Goal: Use online tool/utility: Utilize a website feature to perform a specific function

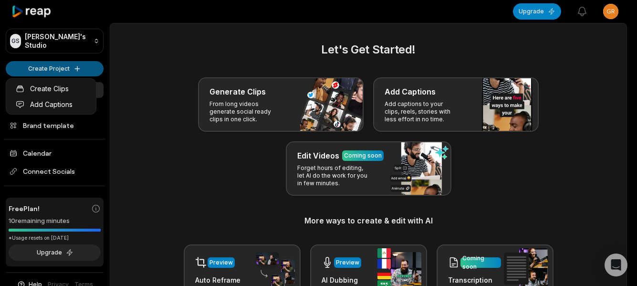
click at [63, 70] on html "GS Grigorijs's Studio Create Project Home Projects Brand template Calendar Conn…" at bounding box center [318, 143] width 637 height 286
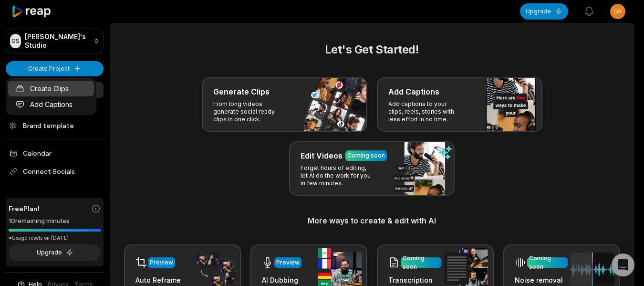
click at [56, 89] on link "Create Clips" at bounding box center [51, 89] width 86 height 16
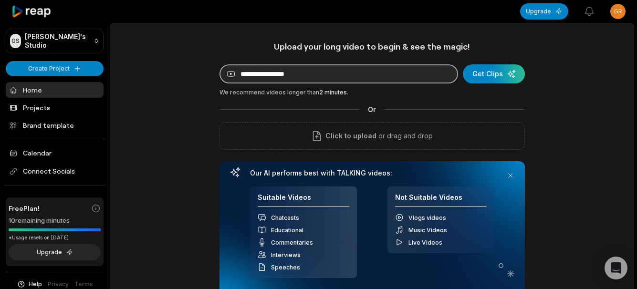
click at [305, 70] on input at bounding box center [339, 73] width 239 height 19
paste input "**********"
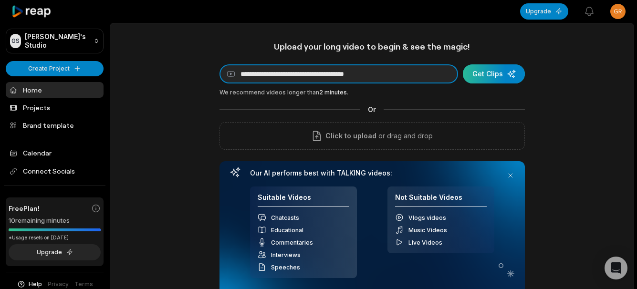
type input "**********"
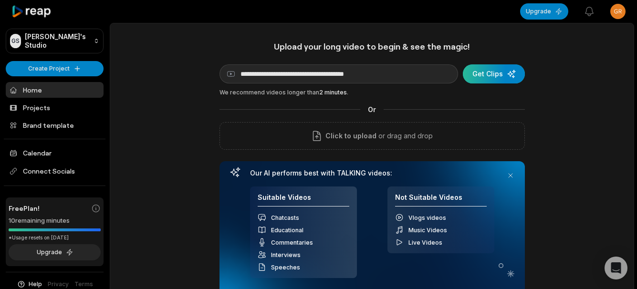
click at [497, 71] on div "submit" at bounding box center [494, 73] width 62 height 19
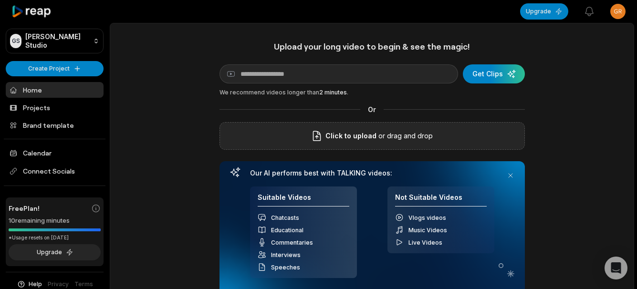
click at [372, 131] on span "Click to upload" at bounding box center [351, 135] width 51 height 11
click at [0, 0] on input "Click to upload" at bounding box center [0, 0] width 0 height 0
click at [364, 136] on span "Click to upload" at bounding box center [351, 135] width 51 height 11
click at [0, 0] on input "Click to upload" at bounding box center [0, 0] width 0 height 0
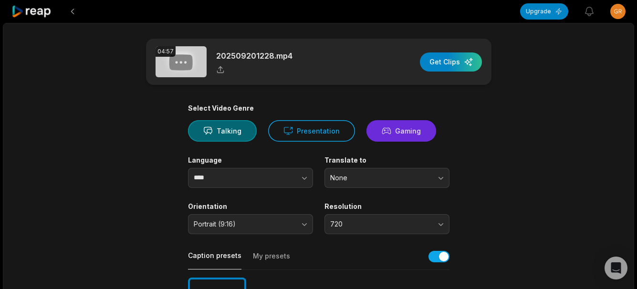
click at [385, 133] on icon at bounding box center [387, 131] width 10 height 10
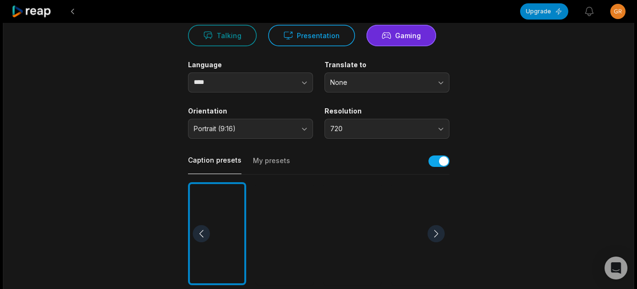
scroll to position [143, 0]
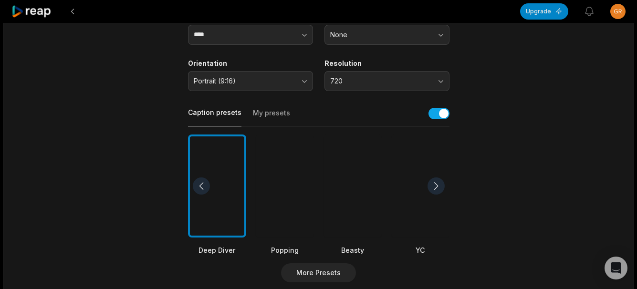
click at [349, 192] on div at bounding box center [353, 187] width 58 height 104
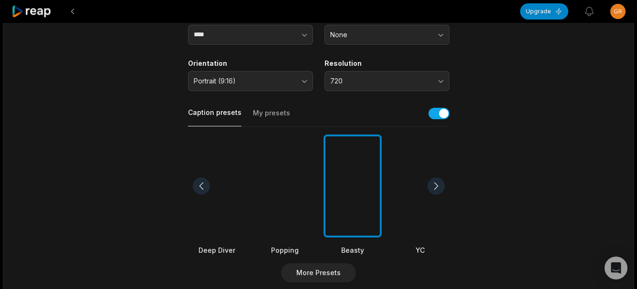
scroll to position [48, 0]
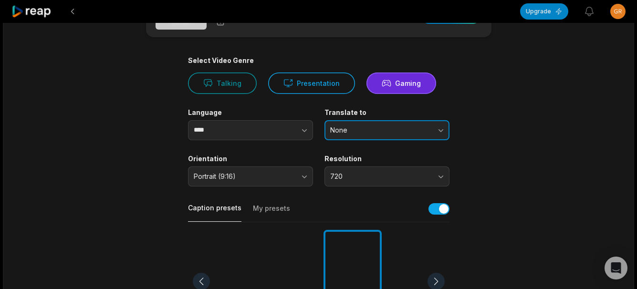
click at [349, 137] on button "None" at bounding box center [387, 130] width 125 height 20
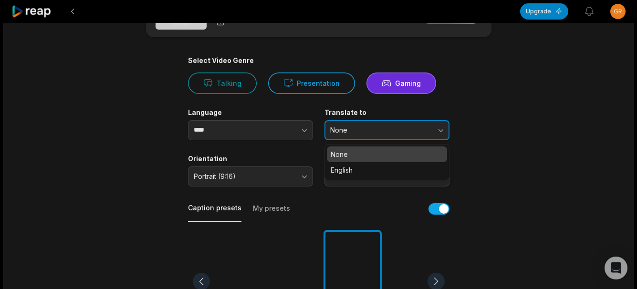
click at [357, 131] on span "None" at bounding box center [380, 130] width 100 height 9
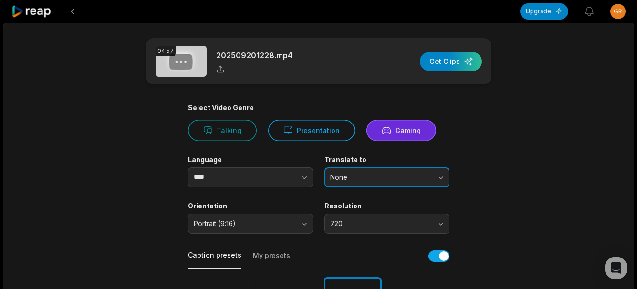
scroll to position [0, 0]
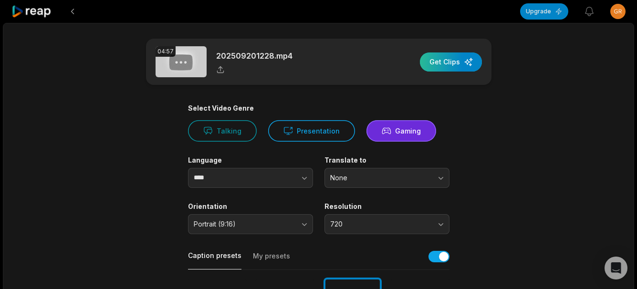
click at [456, 67] on div "button" at bounding box center [451, 62] width 62 height 19
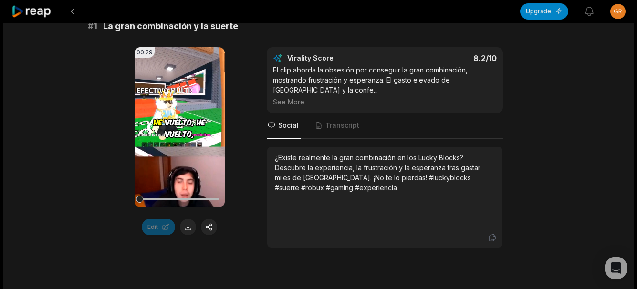
scroll to position [217, 0]
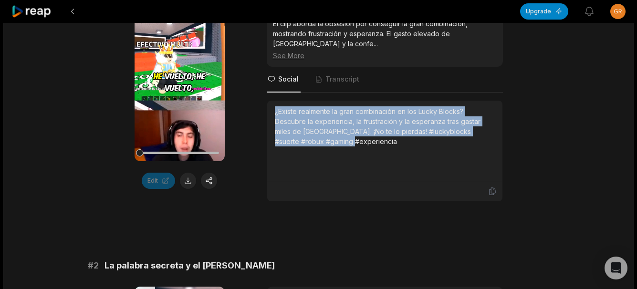
drag, startPoint x: 272, startPoint y: 109, endPoint x: 380, endPoint y: 167, distance: 122.6
click at [380, 167] on div "¿Existe realmente la gran combinación en los Lucky Blocks? Descubre la experien…" at bounding box center [384, 141] width 235 height 81
click at [190, 180] on button at bounding box center [188, 181] width 16 height 16
copy div "¿Existe realmente la gran combinación en los Lucky Blocks? Descubre la experien…"
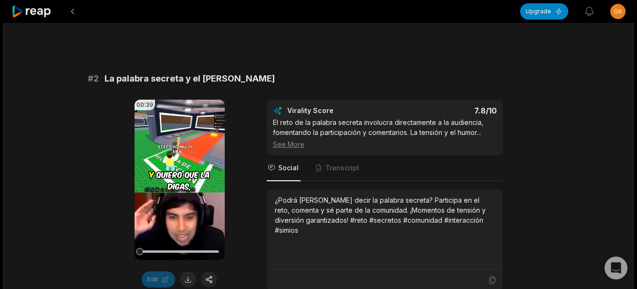
scroll to position [408, 0]
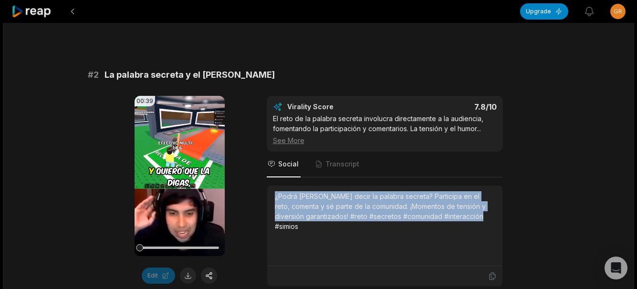
drag, startPoint x: 272, startPoint y: 195, endPoint x: 484, endPoint y: 233, distance: 214.9
click at [484, 233] on div "¿Podrá Mateo decir la palabra secreta? Participa en el reto, comenta y sé parte…" at bounding box center [384, 226] width 235 height 81
copy div "¿Podrá Mateo decir la palabra secreta? Participa en el reto, comenta y sé parte…"
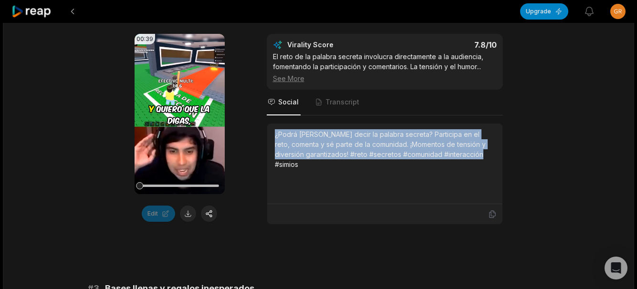
scroll to position [504, 0]
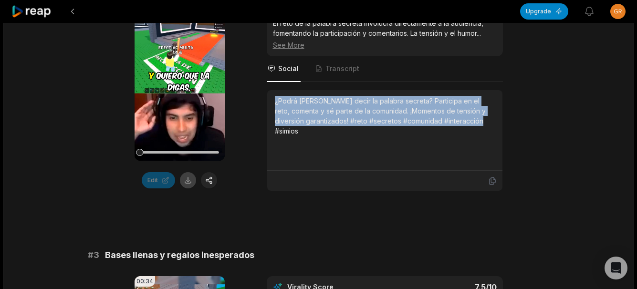
click at [191, 187] on button at bounding box center [188, 180] width 16 height 16
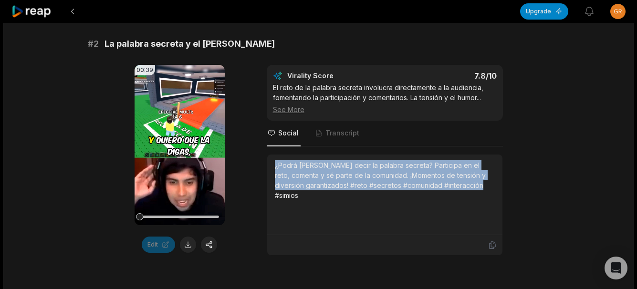
scroll to position [456, 0]
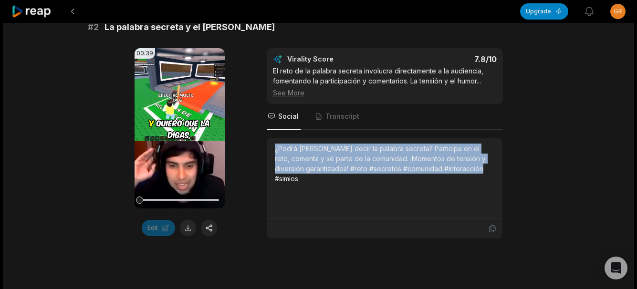
click at [250, 151] on div "00:39 Your browser does not support mp4 format. Edit Virality Score 7.8 /10 El …" at bounding box center [319, 143] width 462 height 191
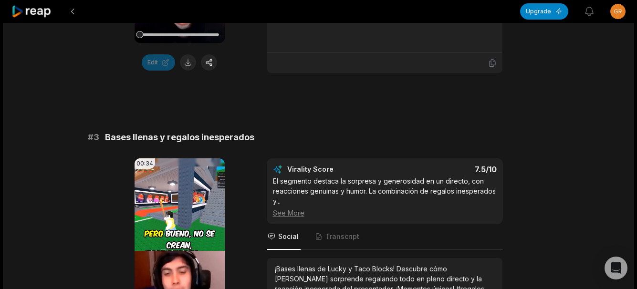
scroll to position [688, 0]
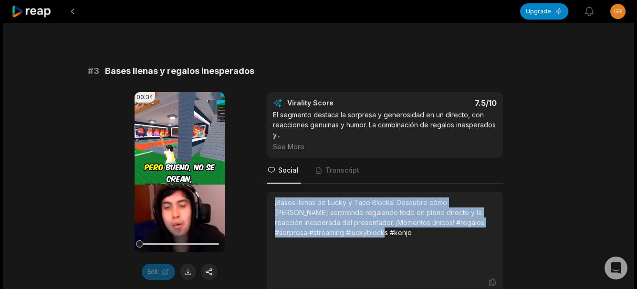
drag, startPoint x: 273, startPoint y: 203, endPoint x: 380, endPoint y: 234, distance: 110.9
click at [380, 234] on div "¡Bases llenas de Lucky y Taco Blocks! Descubre cómo Kenjo sorprende regalando t…" at bounding box center [384, 232] width 235 height 81
copy div "¡Bases llenas de Lucky y Taco Blocks! Descubre cómo Kenjo sorprende regalando t…"
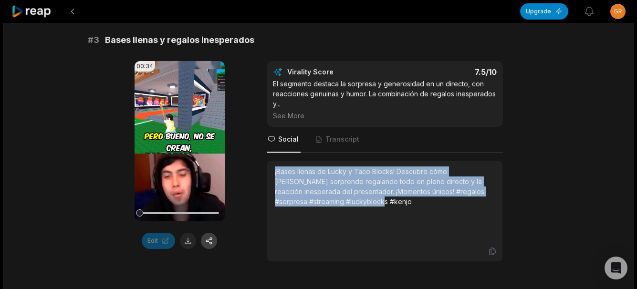
scroll to position [736, 0]
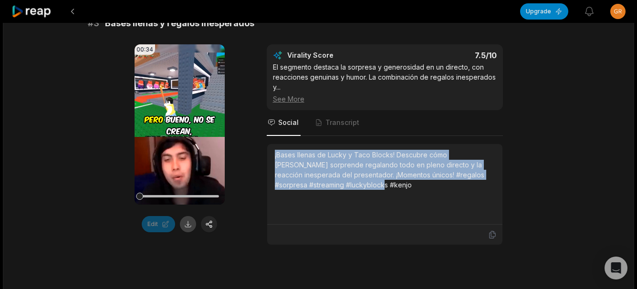
click at [191, 225] on button at bounding box center [188, 224] width 16 height 16
click at [44, 105] on div "04:57 202509201228 22 min ago Spanish es 00:00 - 04:57 Portrait 29.9953 fps Bea…" at bounding box center [319, 219] width 632 height 1865
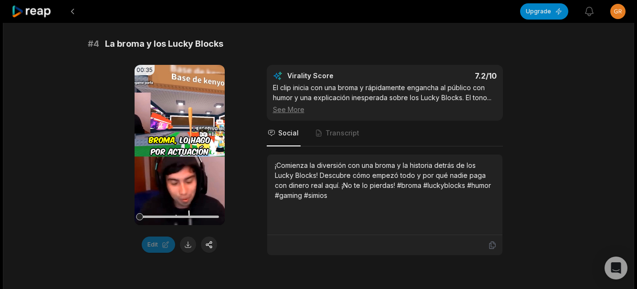
scroll to position [1070, 0]
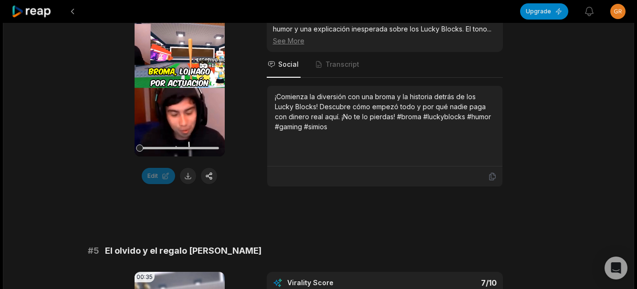
click at [252, 119] on div "00:35 Your browser does not support mp4 format. Edit Virality Score 7.2 /10 El …" at bounding box center [319, 91] width 462 height 191
click at [268, 97] on div "¡Comienza la diversión con una broma y la historia detrás de los Lucky Blocks! …" at bounding box center [384, 126] width 235 height 81
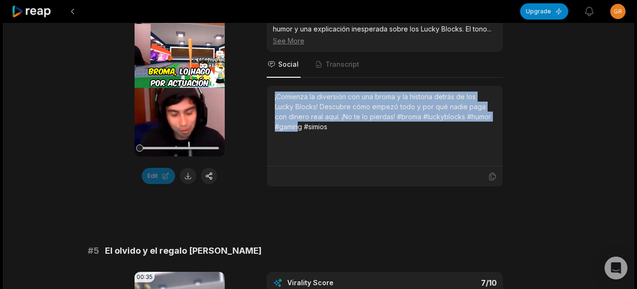
drag, startPoint x: 269, startPoint y: 97, endPoint x: 300, endPoint y: 137, distance: 50.3
click at [300, 137] on div "¡Comienza la diversión con una broma y la historia detrás de los Lucky Blocks! …" at bounding box center [384, 126] width 235 height 81
copy div "¡Comienza la diversión con una broma y la historia detrás de los Lucky Blocks! …"
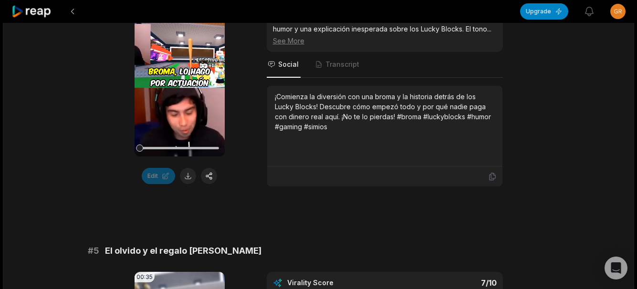
click at [479, 161] on div "¡Comienza la diversión con una broma y la historia detrás de los Lucky Blocks! …" at bounding box center [384, 126] width 235 height 81
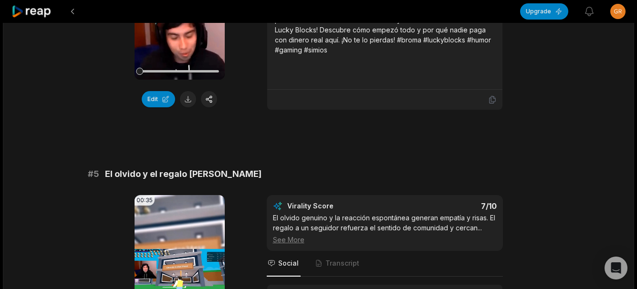
scroll to position [993, 0]
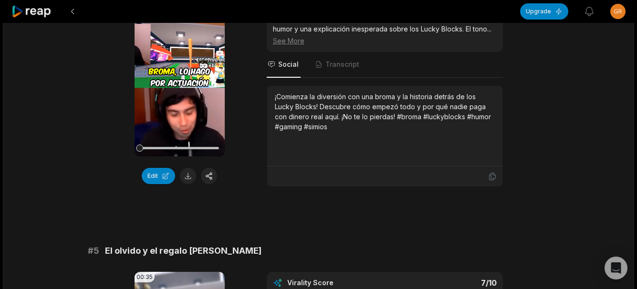
click at [268, 97] on div "¡Comienza la diversión con una broma y la historia detrás de los Lucky Blocks! …" at bounding box center [384, 126] width 235 height 81
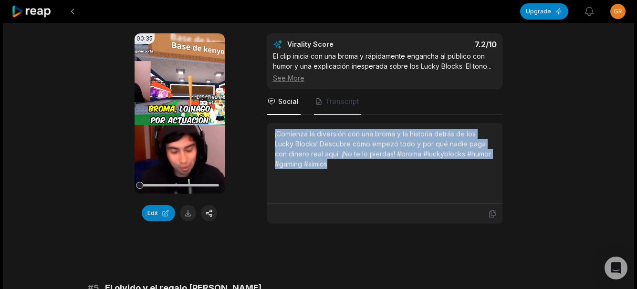
scroll to position [945, 0]
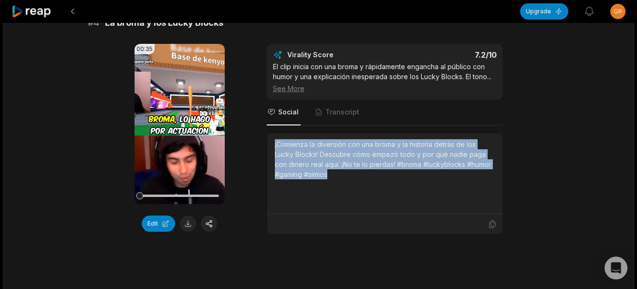
copy div "¡Comienza la diversión con una broma y la historia detrás de los Lucky Blocks! …"
click at [190, 223] on button at bounding box center [188, 224] width 16 height 16
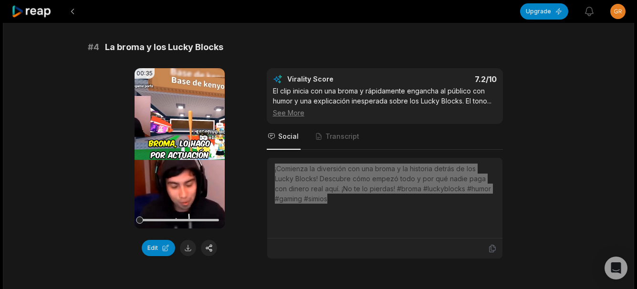
scroll to position [897, 0]
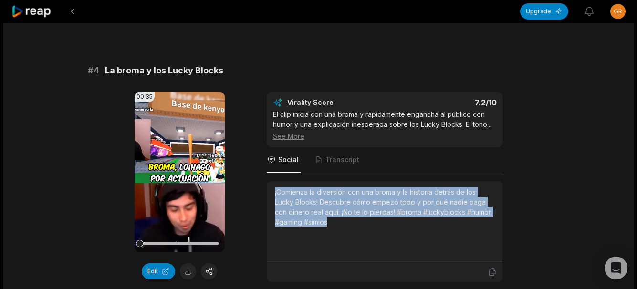
drag, startPoint x: 569, startPoint y: 163, endPoint x: 547, endPoint y: 170, distance: 23.1
click at [569, 163] on div "04:57 202509201228 22 min ago Spanish es 00:00 - 04:57 Portrait 29.9953 fps Bea…" at bounding box center [319, 19] width 632 height 1788
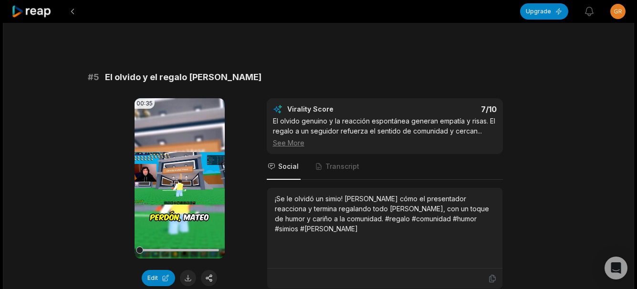
scroll to position [1232, 0]
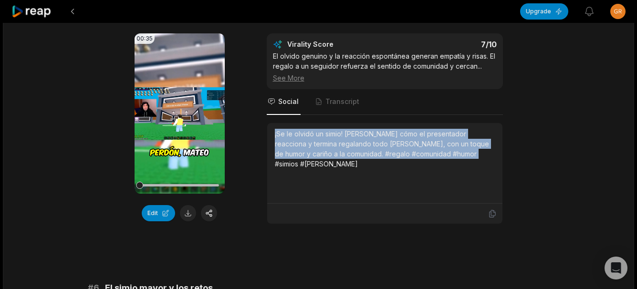
drag, startPoint x: 273, startPoint y: 137, endPoint x: 465, endPoint y: 157, distance: 193.3
click at [465, 157] on div "¡Se le olvidó un simio! Mira cómo el presentador reacciona y termina regalando …" at bounding box center [384, 163] width 235 height 81
copy div "¡Se le olvidó un simio! Mira cómo el presentador reacciona y termina regalando …"
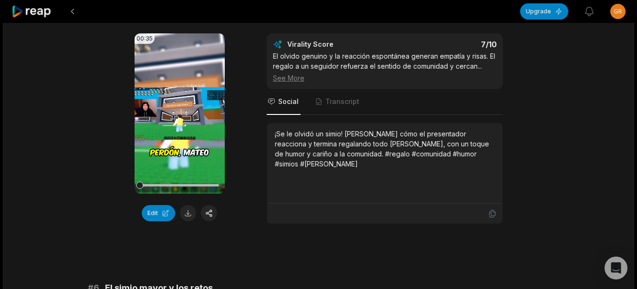
click at [187, 213] on button at bounding box center [188, 213] width 16 height 16
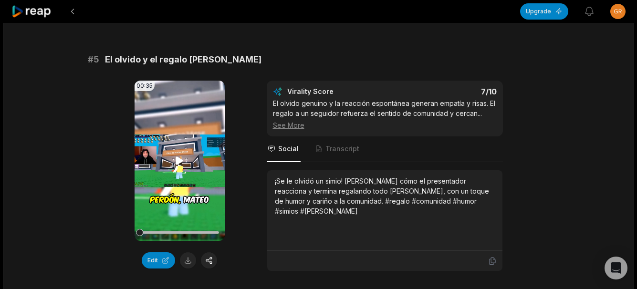
scroll to position [1184, 0]
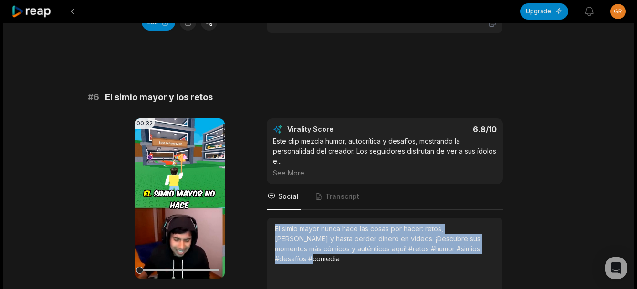
drag, startPoint x: 274, startPoint y: 228, endPoint x: 478, endPoint y: 249, distance: 205.0
click at [478, 249] on div "El simio mayor nunca hace las cosas por hacer: retos, bromas y hasta perder din…" at bounding box center [384, 258] width 235 height 81
copy div "El simio mayor nunca hace las cosas por hacer: retos, bromas y hasta perder din…"
drag, startPoint x: 558, startPoint y: 200, endPoint x: 466, endPoint y: 194, distance: 91.8
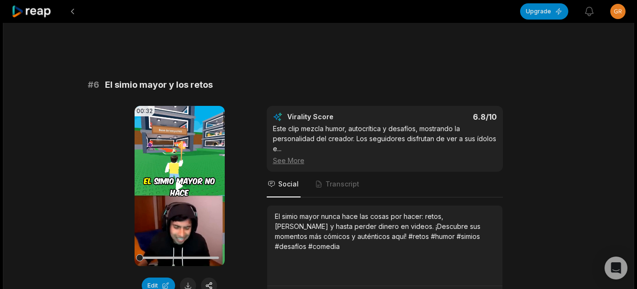
scroll to position [1470, 0]
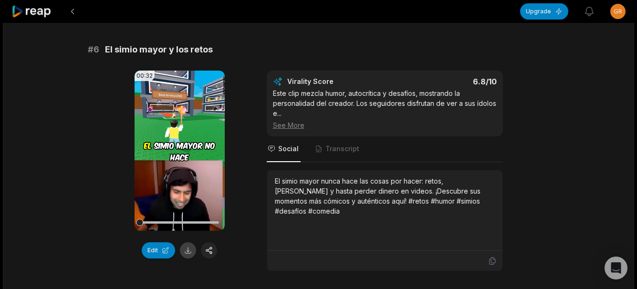
click at [186, 252] on button at bounding box center [188, 251] width 16 height 16
click at [334, 52] on div "# 6 El simio mayor y los retos" at bounding box center [319, 49] width 462 height 13
click at [75, 15] on button at bounding box center [72, 11] width 17 height 17
click at [74, 14] on button at bounding box center [72, 11] width 17 height 17
click at [72, 11] on button at bounding box center [72, 11] width 17 height 17
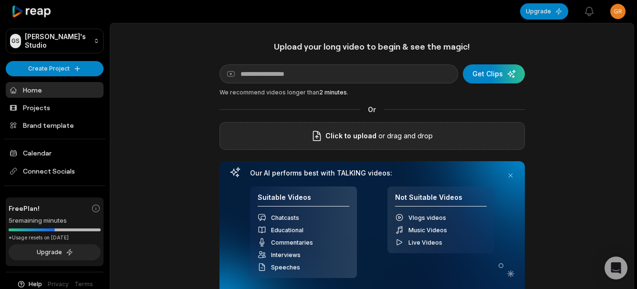
drag, startPoint x: 493, startPoint y: 81, endPoint x: 338, endPoint y: 149, distance: 168.8
click at [321, 148] on div "Upload your long video to begin & see the magic! YouTube link Get Clips We reco…" at bounding box center [373, 167] width 306 height 253
click at [344, 147] on div "Click to upload or drag and drop" at bounding box center [373, 136] width 306 height 28
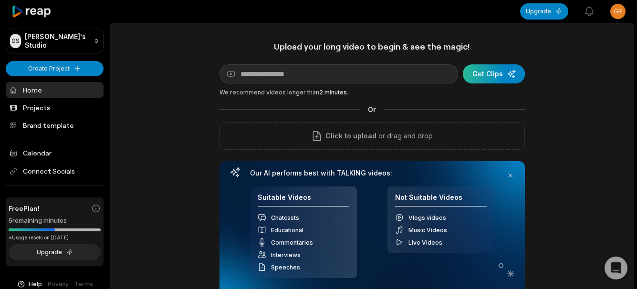
click at [485, 64] on div "submit" at bounding box center [494, 73] width 62 height 19
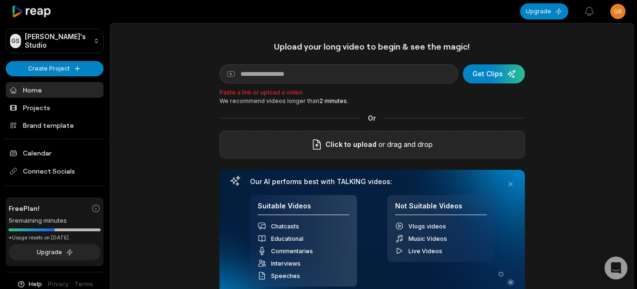
click at [349, 135] on div "Click to upload or drag and drop" at bounding box center [373, 145] width 306 height 28
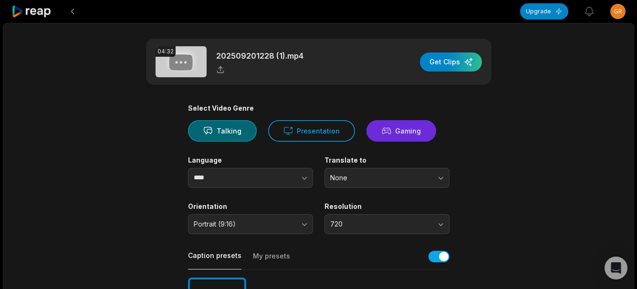
click at [390, 122] on button "Gaming" at bounding box center [402, 130] width 70 height 21
click at [393, 128] on button "Gaming" at bounding box center [402, 130] width 70 height 21
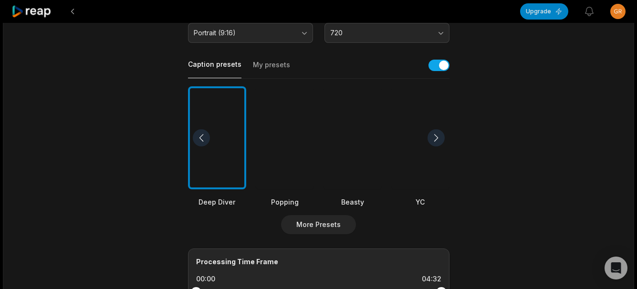
scroll to position [239, 0]
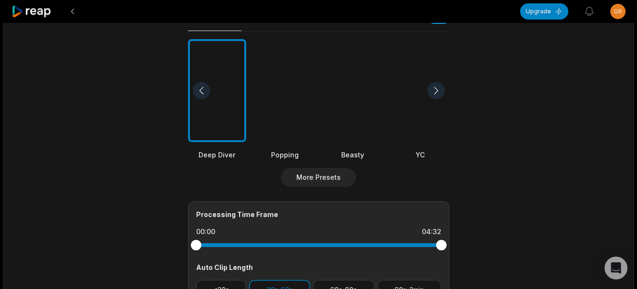
click at [359, 125] on div at bounding box center [353, 91] width 58 height 104
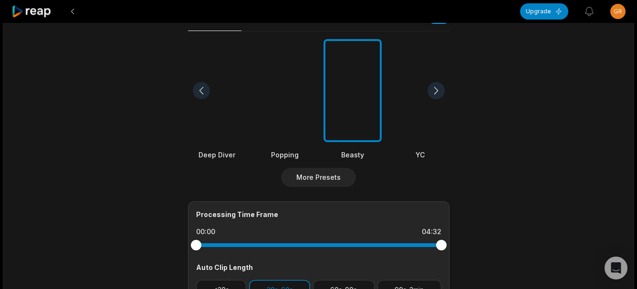
click at [290, 122] on div at bounding box center [285, 91] width 58 height 104
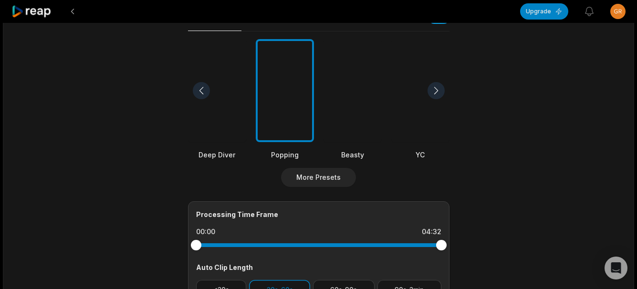
click at [366, 127] on div at bounding box center [353, 91] width 58 height 104
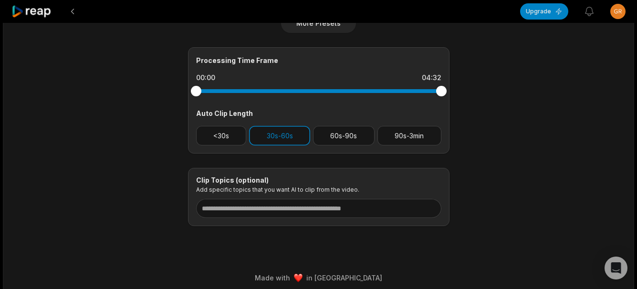
scroll to position [399, 0]
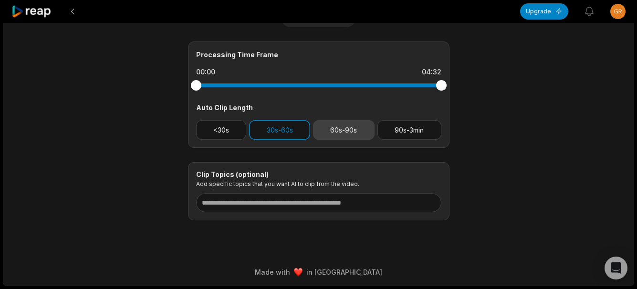
click at [330, 136] on button "60s-90s" at bounding box center [344, 130] width 62 height 20
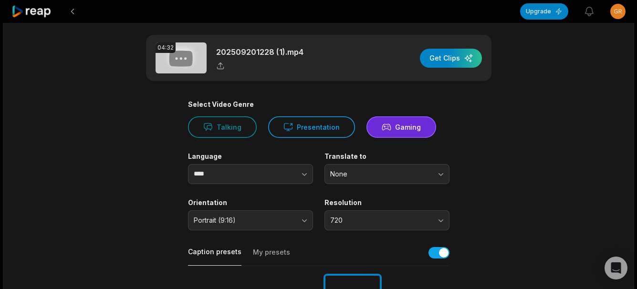
scroll to position [0, 0]
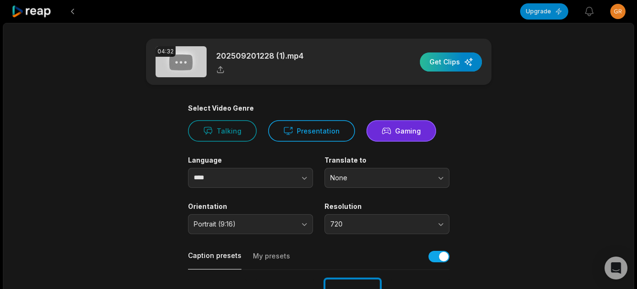
click at [450, 56] on div "button" at bounding box center [451, 62] width 62 height 19
